Goal: Register for event/course

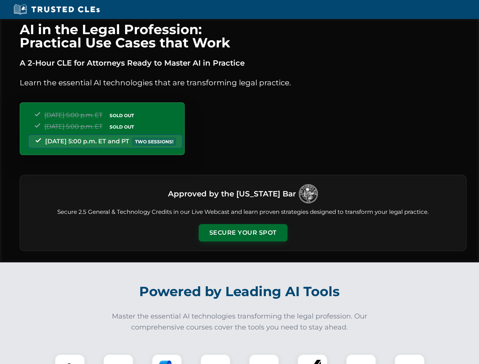
click at [243, 233] on button "Secure Your Spot" at bounding box center [243, 232] width 89 height 17
click at [70, 359] on img at bounding box center [70, 370] width 22 height 22
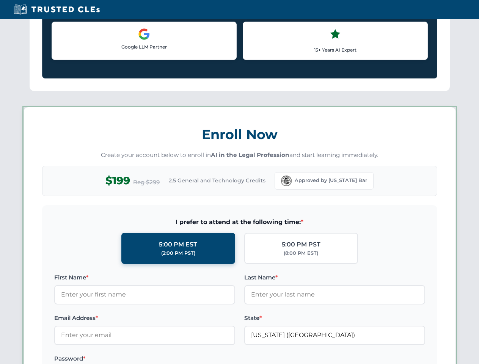
click at [167, 359] on label "Password *" at bounding box center [144, 358] width 181 height 9
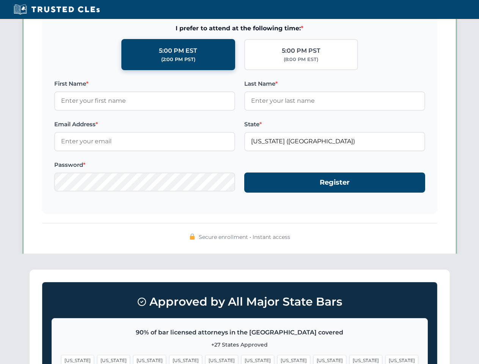
click at [349, 359] on span "[US_STATE]" at bounding box center [365, 360] width 33 height 11
